Goal: Task Accomplishment & Management: Manage account settings

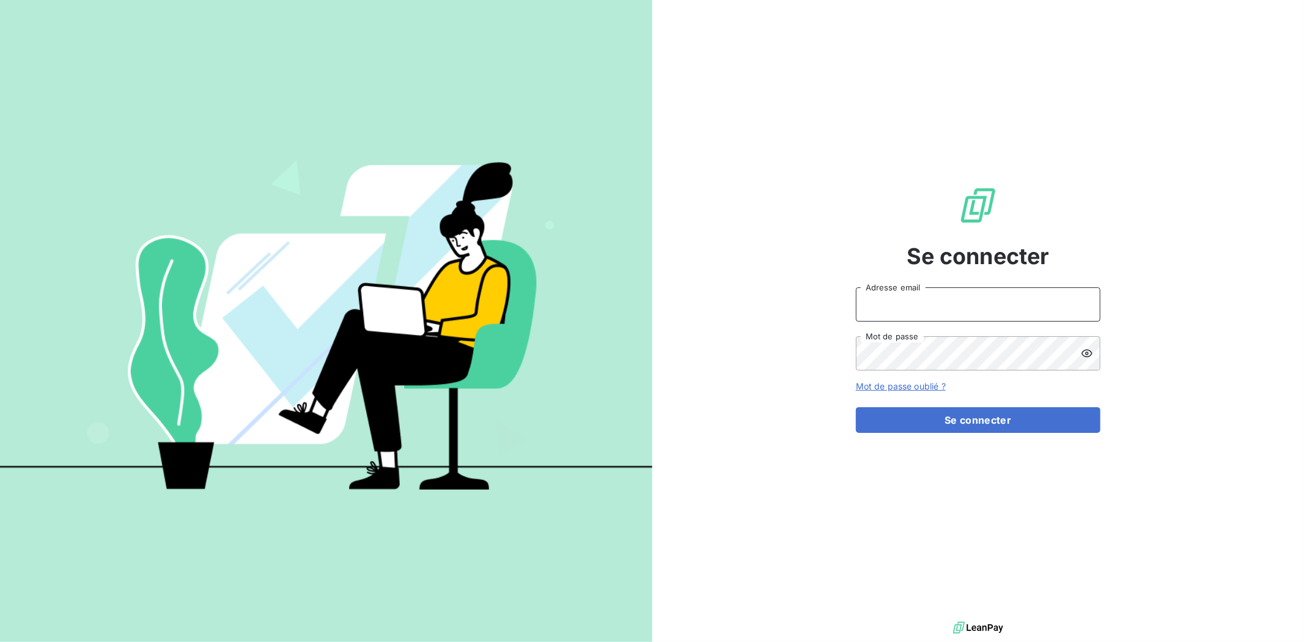
type input "[EMAIL_ADDRESS][DOMAIN_NAME]"
click at [991, 401] on form "[EMAIL_ADDRESS][DOMAIN_NAME] Adresse email Mot de passe Mot de passe oublié ? S…" at bounding box center [978, 360] width 245 height 146
click at [994, 418] on button "Se connecter" at bounding box center [978, 420] width 245 height 26
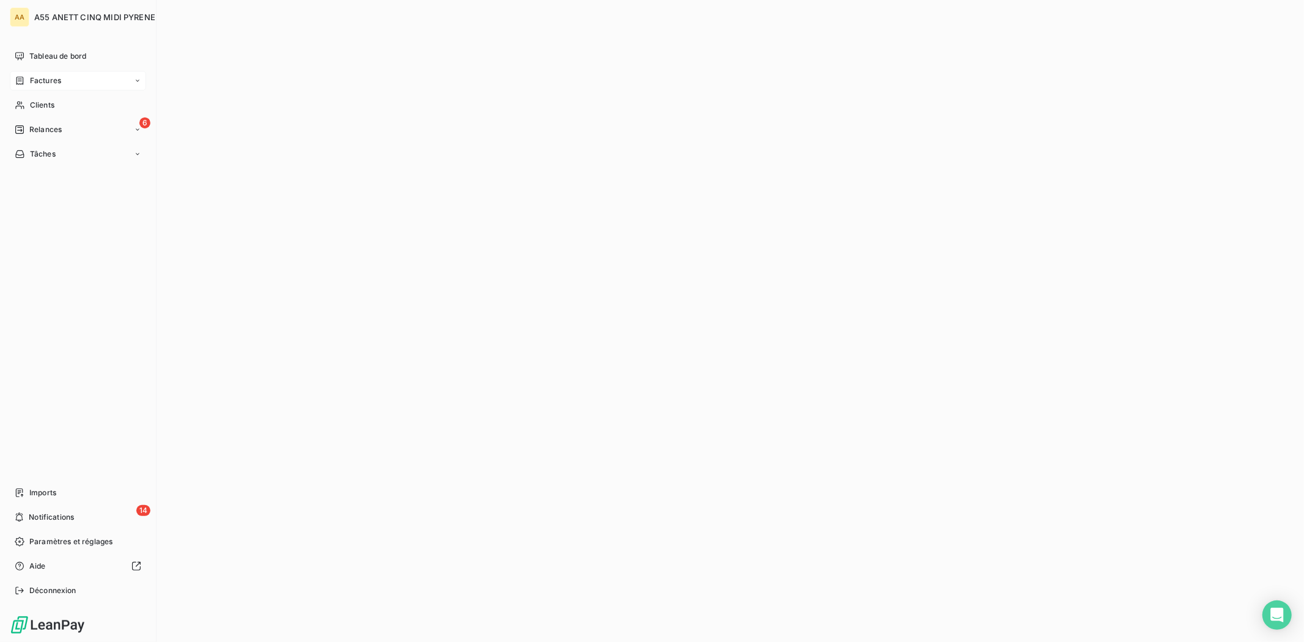
click at [32, 76] on span "Factures" at bounding box center [45, 80] width 31 height 11
click at [70, 131] on div "6 Relances" at bounding box center [78, 130] width 136 height 20
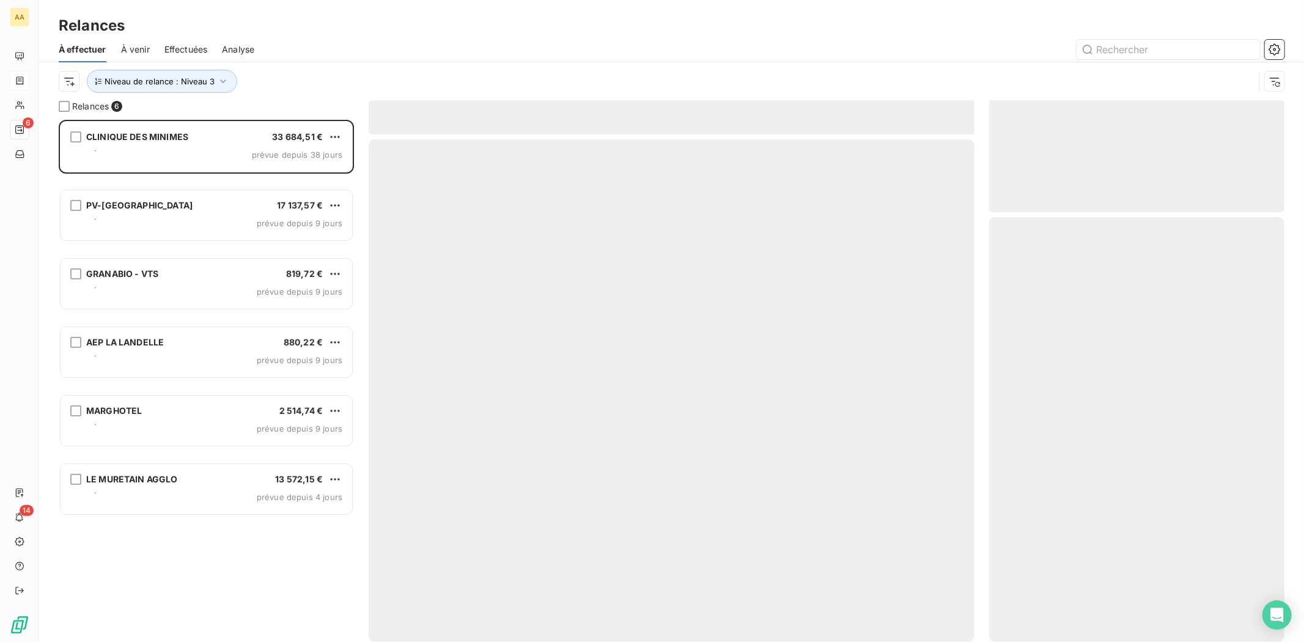
scroll to position [512, 285]
click at [868, 59] on div "À effectuer À venir Effectuées Analyse" at bounding box center [671, 50] width 1265 height 26
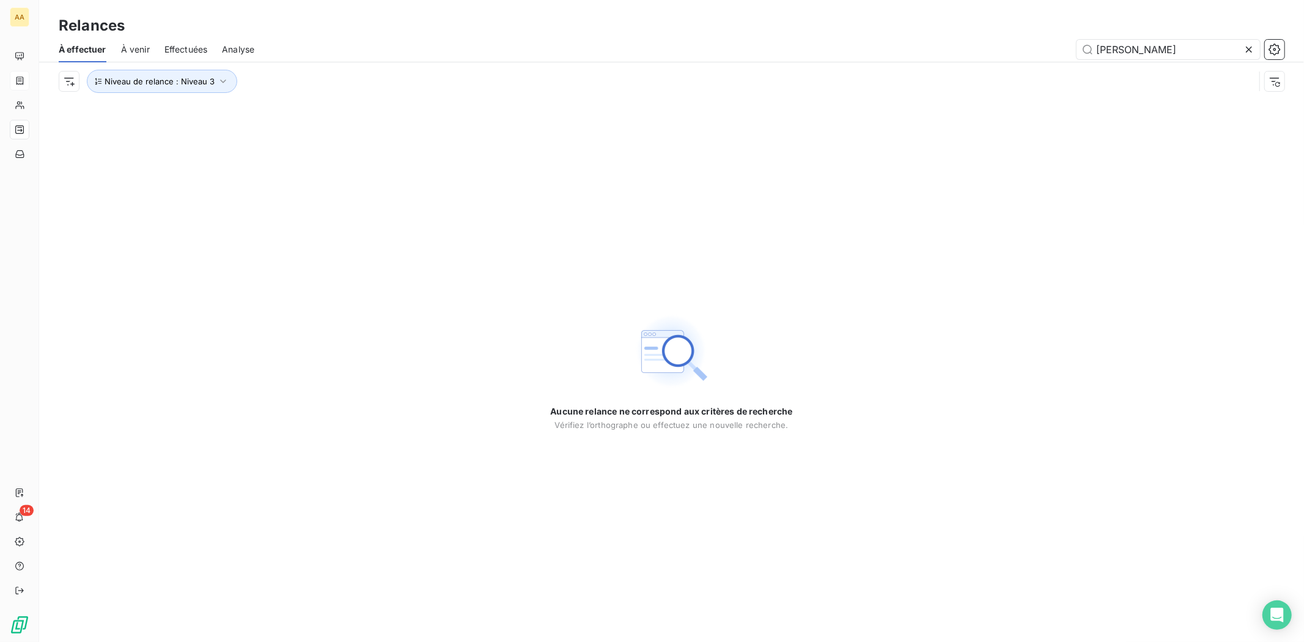
type input "[PERSON_NAME]"
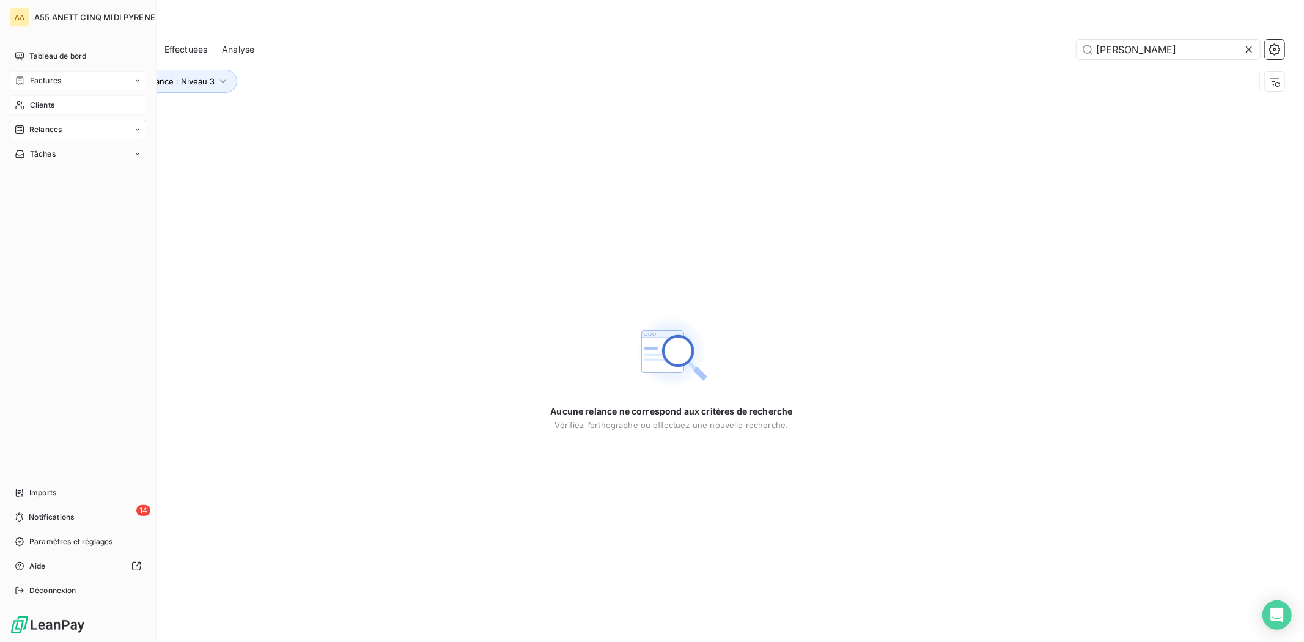
click at [26, 109] on div "Clients" at bounding box center [78, 105] width 136 height 20
click at [28, 108] on div "Clients" at bounding box center [78, 105] width 136 height 20
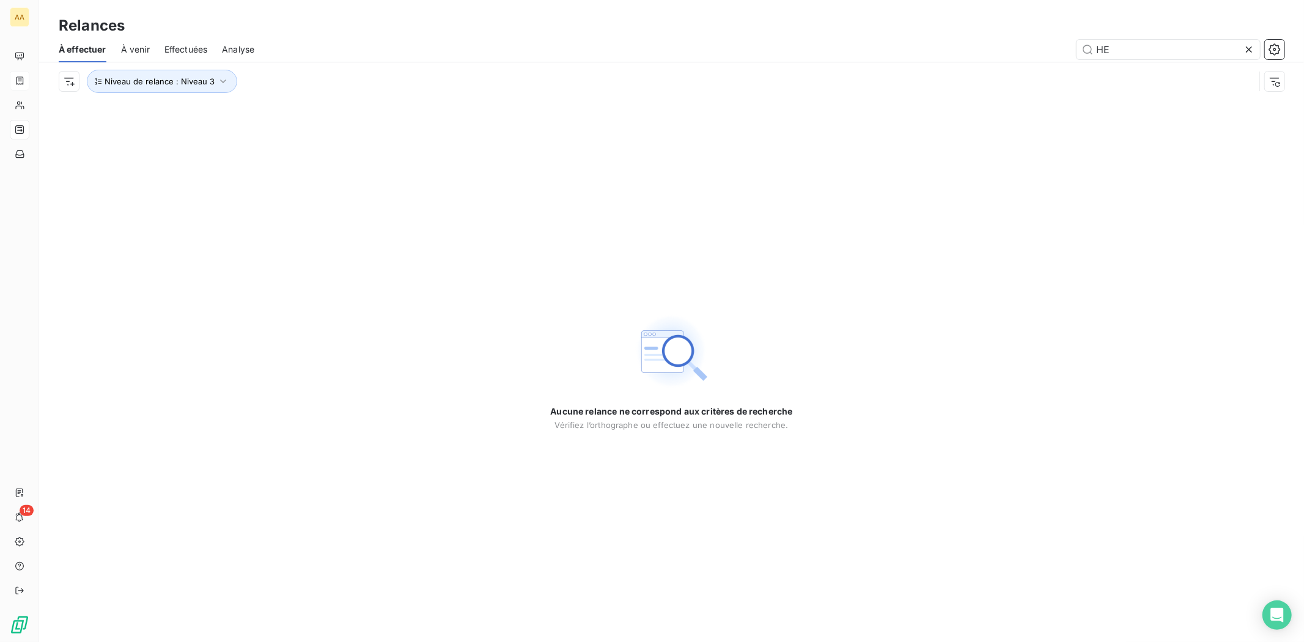
type input "H"
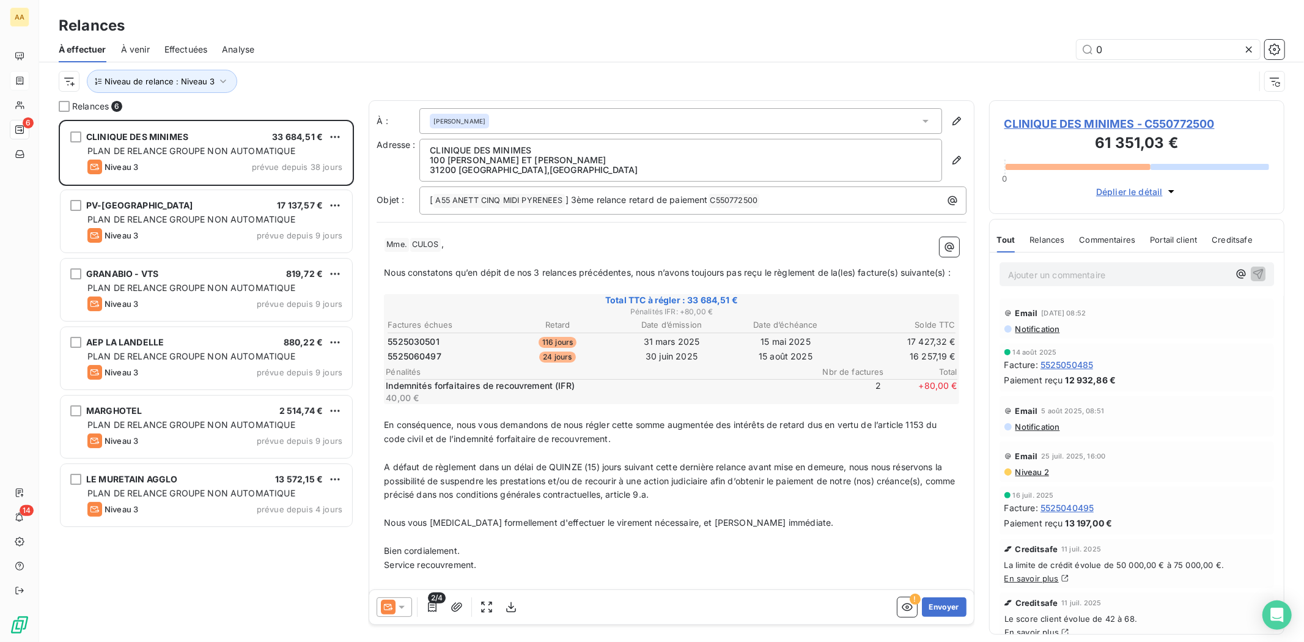
scroll to position [512, 285]
type input "0602"
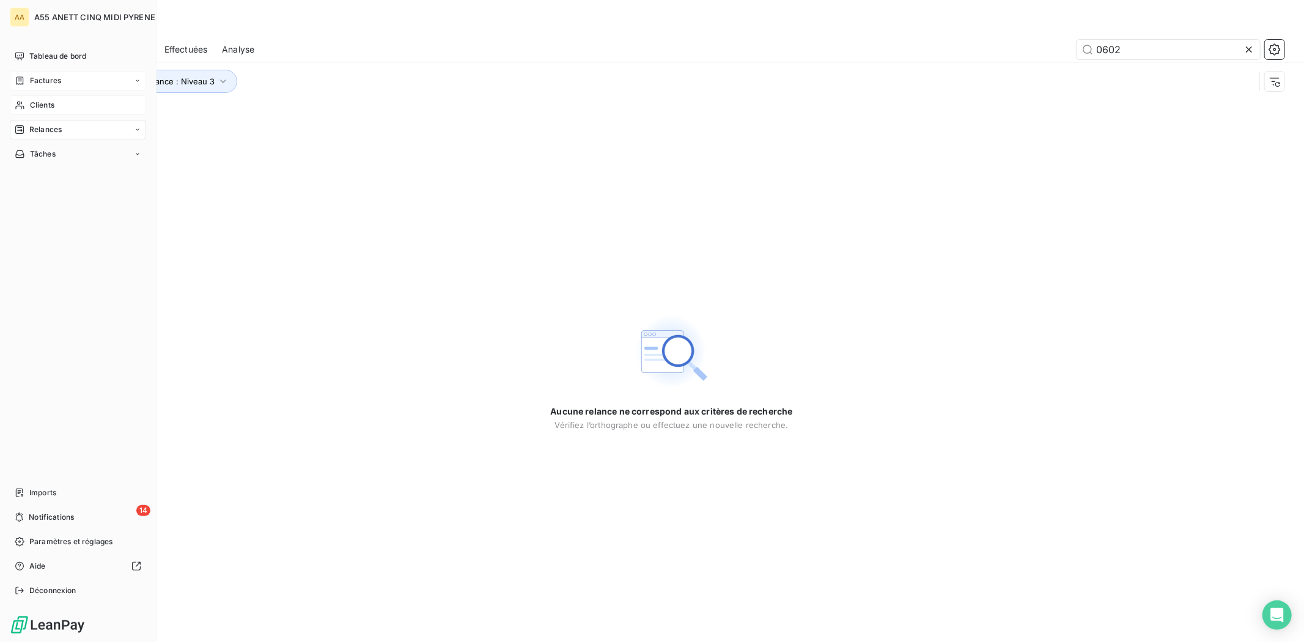
click at [39, 108] on span "Clients" at bounding box center [42, 105] width 24 height 11
click at [40, 105] on span "Clients" at bounding box center [42, 105] width 24 height 11
click at [33, 109] on span "Clients" at bounding box center [42, 105] width 24 height 11
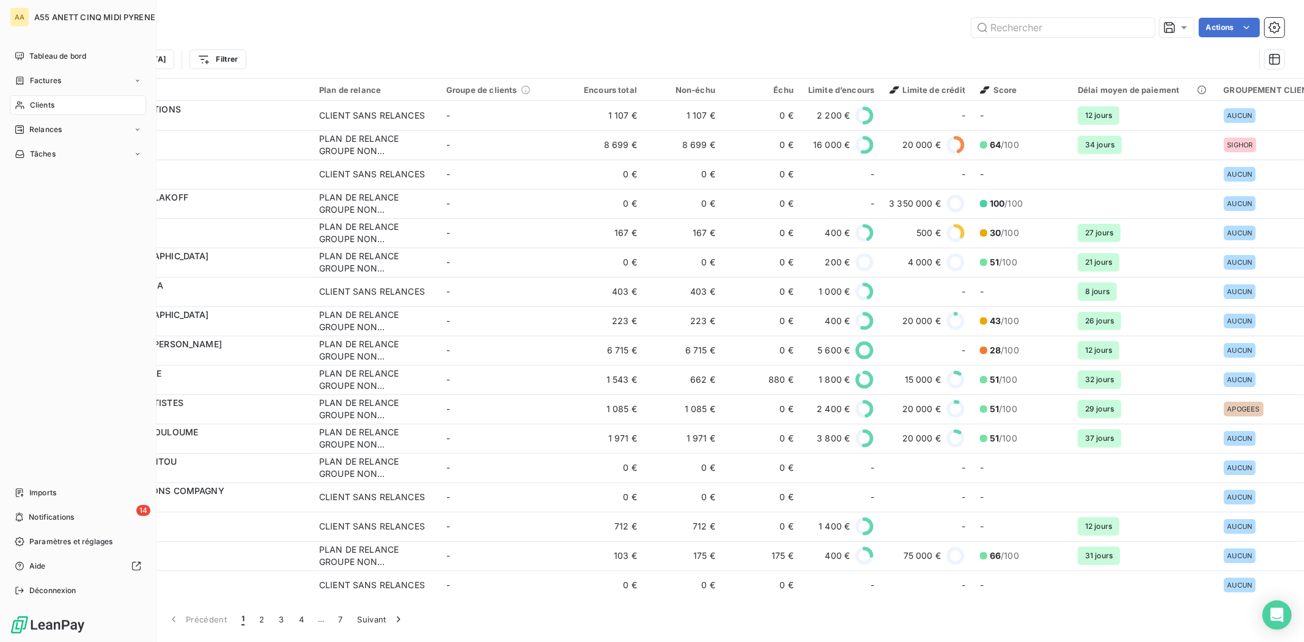
click at [33, 109] on span "Clients" at bounding box center [42, 105] width 24 height 11
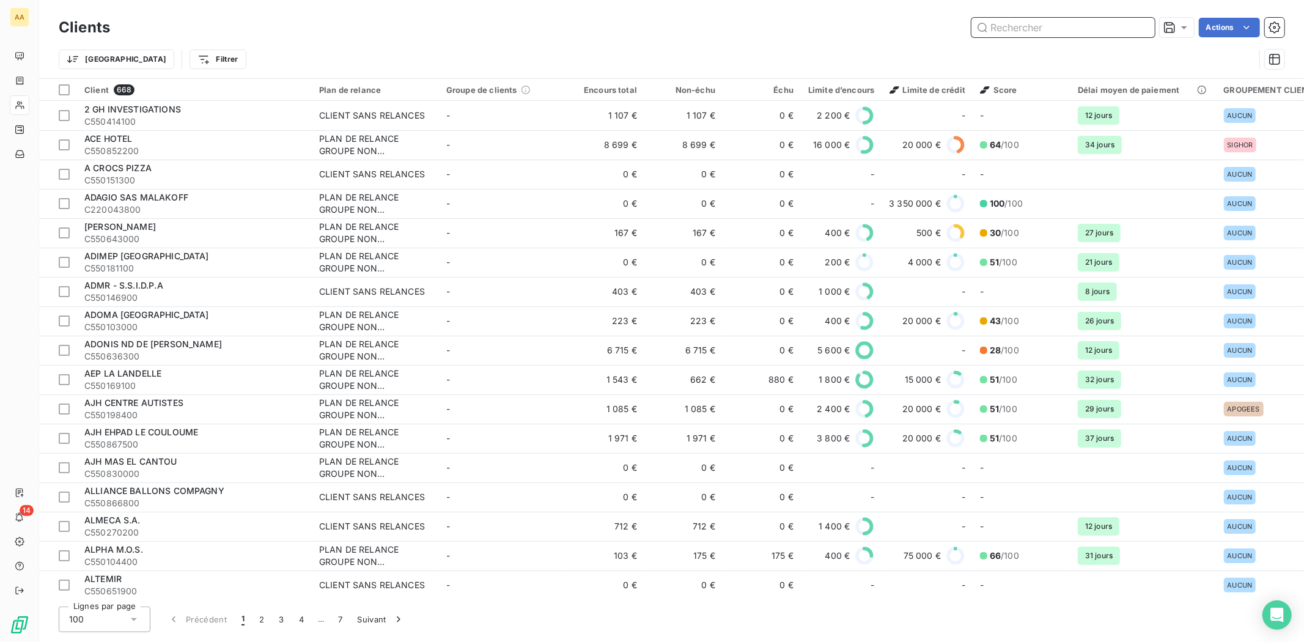
click at [1043, 26] on input "text" at bounding box center [1063, 28] width 183 height 20
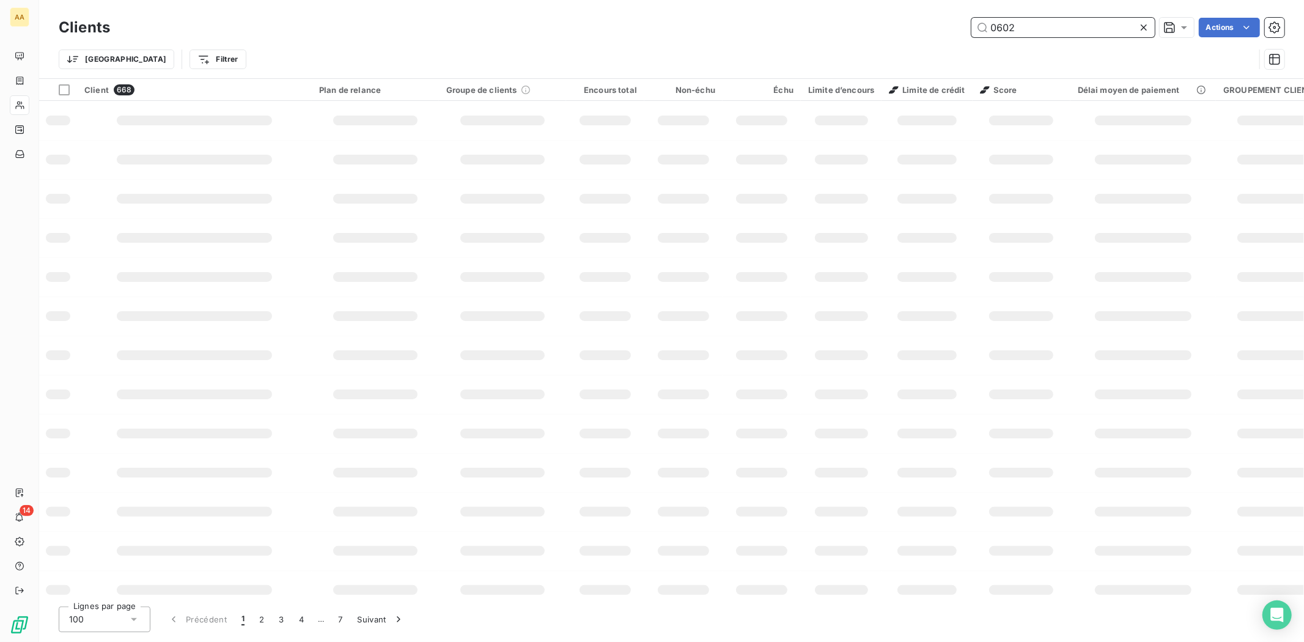
type input "0602"
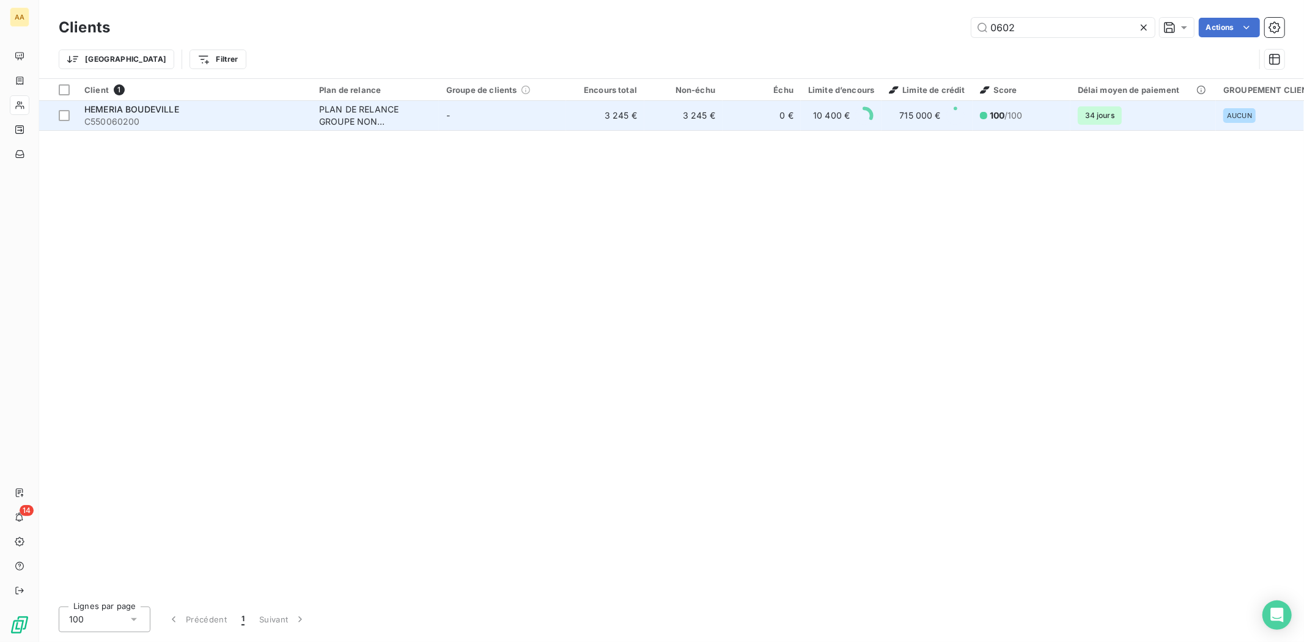
click at [436, 113] on td "PLAN DE RELANCE GROUPE NON AUTOMATIQUE" at bounding box center [375, 115] width 127 height 29
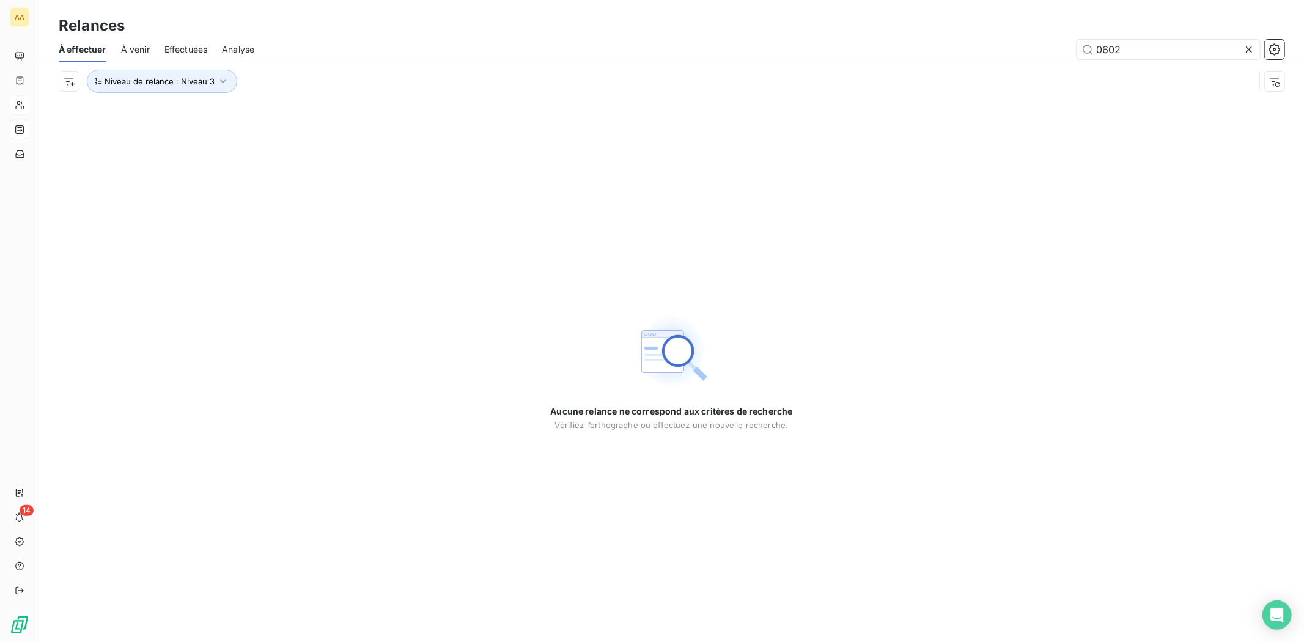
click at [143, 47] on span "À venir" at bounding box center [135, 49] width 29 height 12
click at [141, 50] on span "À venir" at bounding box center [135, 49] width 29 height 12
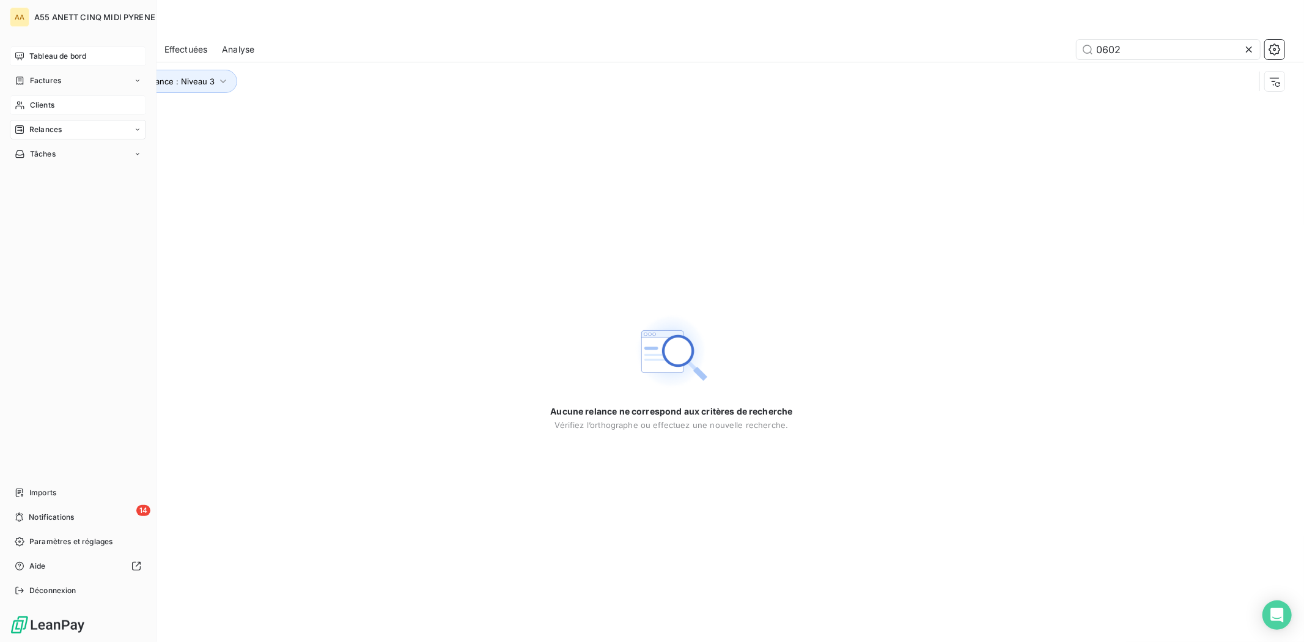
click at [38, 51] on span "Tableau de bord" at bounding box center [57, 56] width 57 height 11
click at [68, 495] on nav "Imports 14 Notifications Paramètres et réglages Aide Déconnexion" at bounding box center [78, 541] width 136 height 117
click at [71, 495] on span "Notifications" at bounding box center [51, 517] width 45 height 11
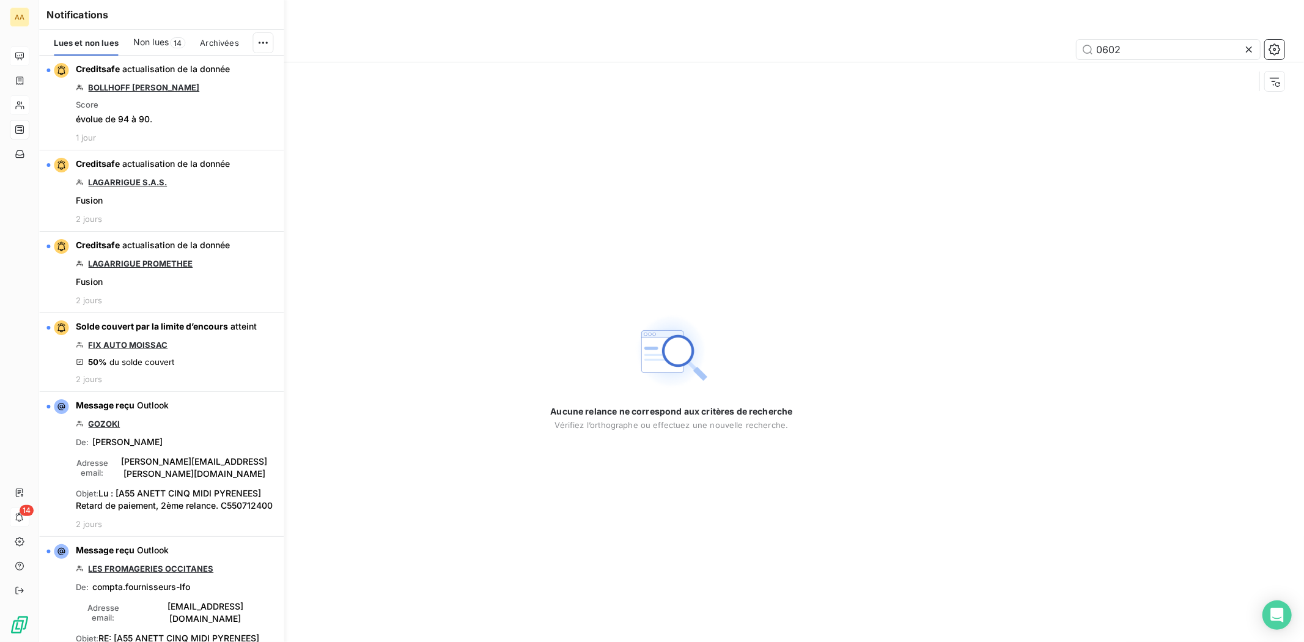
click at [155, 38] on span "Non lues" at bounding box center [150, 42] width 35 height 12
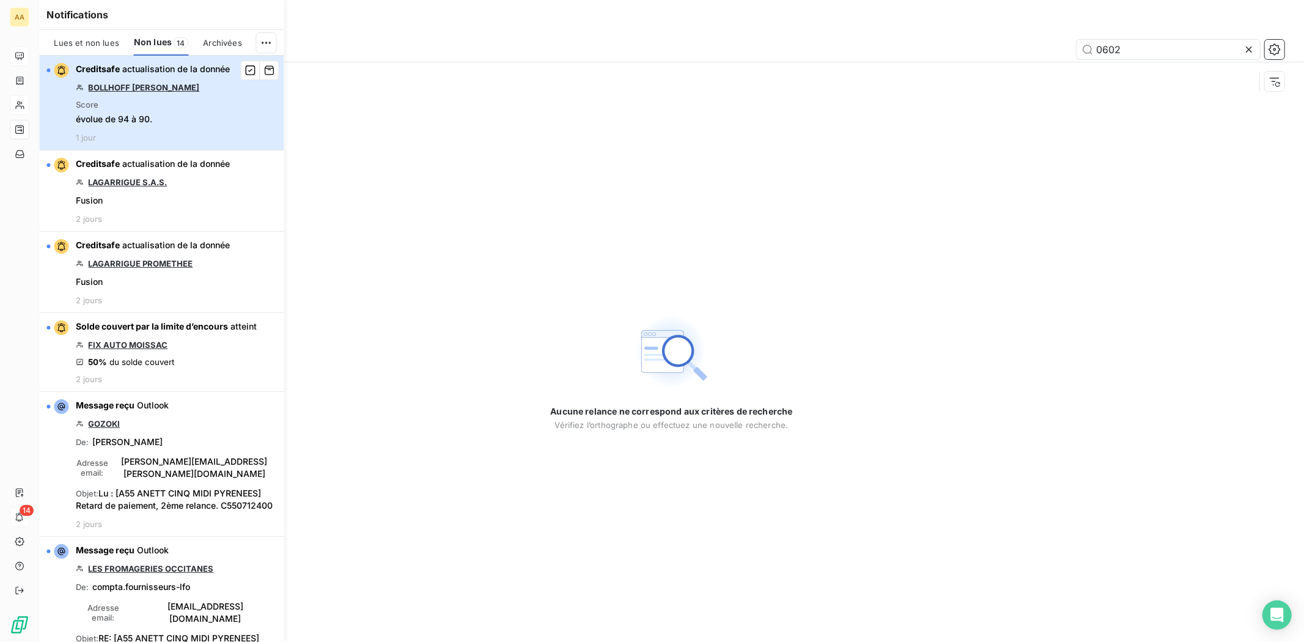
click at [162, 84] on div "Creditsafe actualisation de la donnée BOLLHOFF [PERSON_NAME] Score évolue de 94…" at bounding box center [153, 102] width 154 height 79
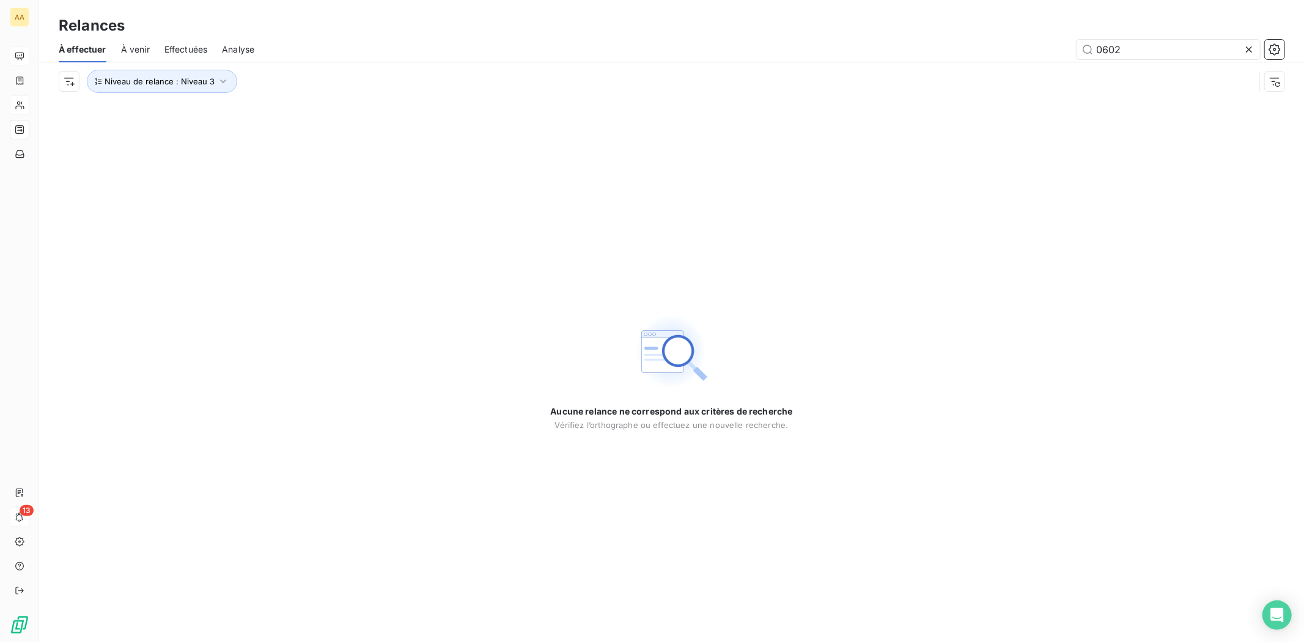
click at [148, 45] on span "À venir" at bounding box center [135, 49] width 29 height 12
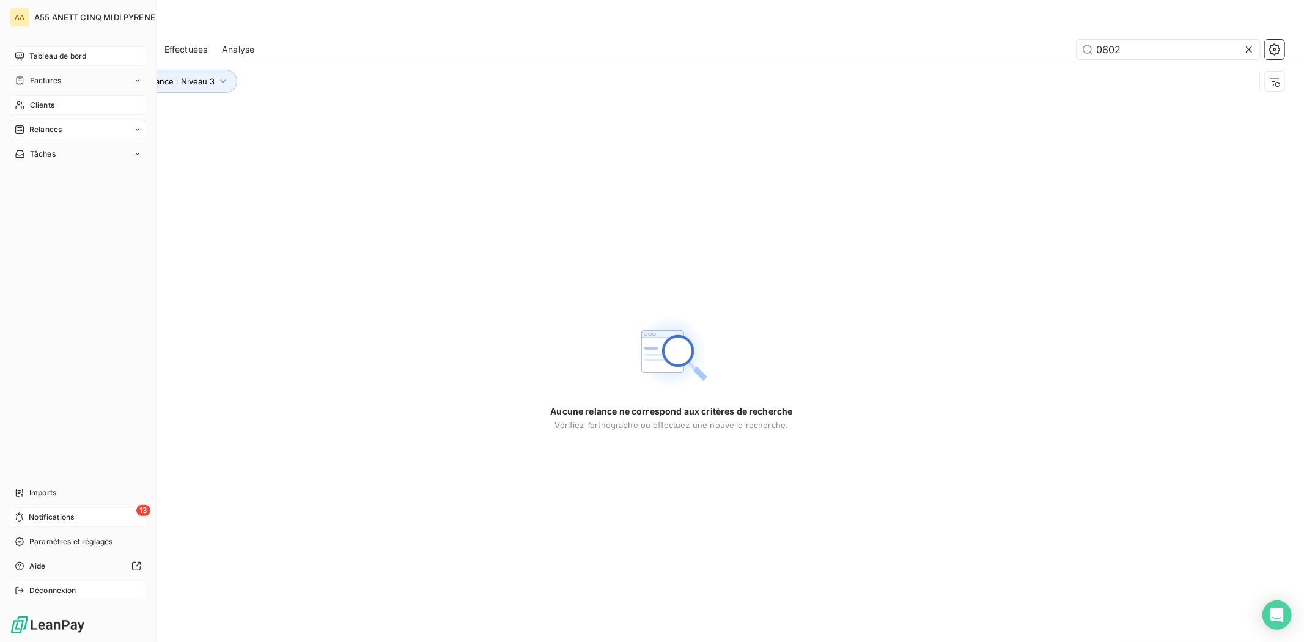
click at [32, 495] on span "Déconnexion" at bounding box center [52, 590] width 47 height 11
